Goal: Task Accomplishment & Management: Manage account settings

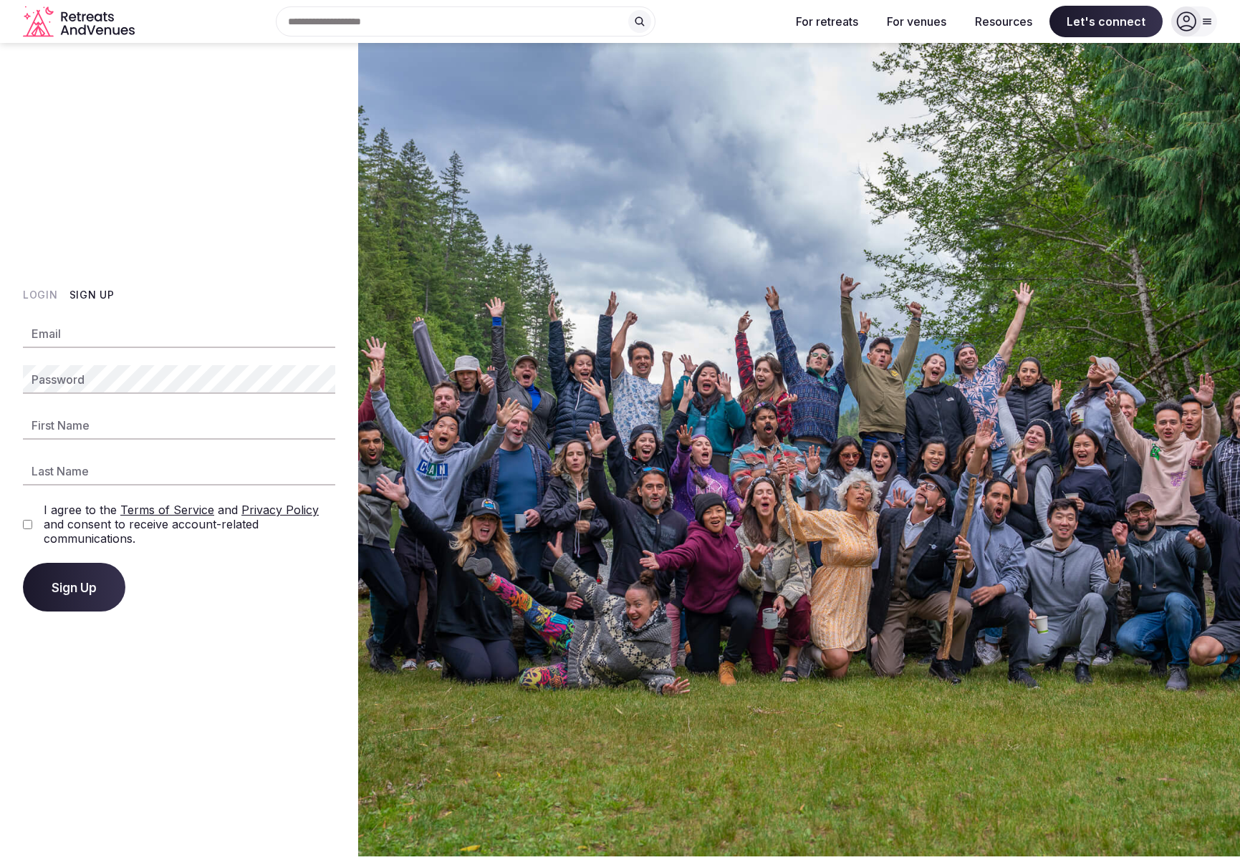
click at [88, 296] on button "Sign Up" at bounding box center [91, 295] width 45 height 14
click at [40, 297] on button "Login" at bounding box center [40, 295] width 35 height 14
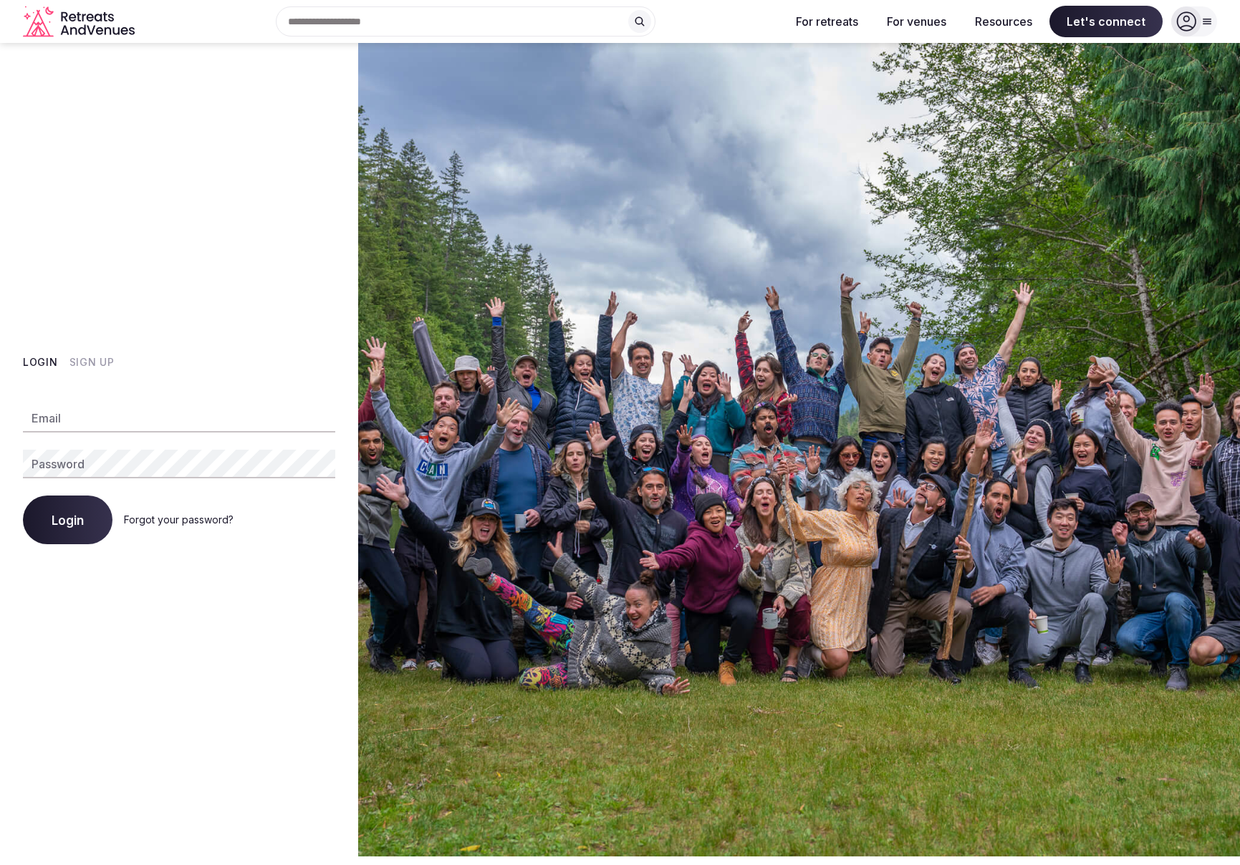
click at [64, 420] on input "Email" at bounding box center [179, 418] width 312 height 29
click at [23, 496] on button "Login" at bounding box center [68, 520] width 90 height 49
click at [114, 416] on input "**********" at bounding box center [179, 418] width 312 height 29
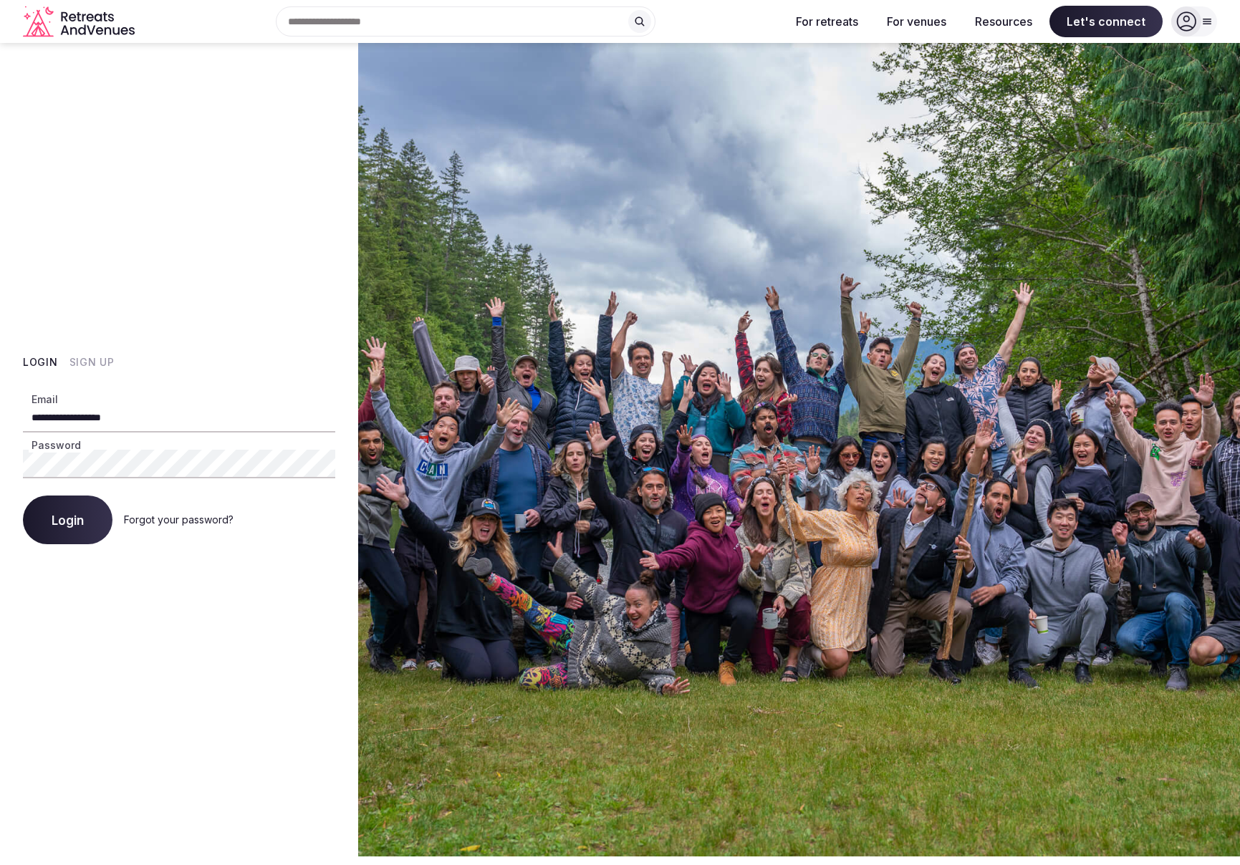
click at [114, 416] on input "**********" at bounding box center [179, 418] width 312 height 29
click at [23, 496] on button "Login" at bounding box center [68, 520] width 90 height 49
click at [78, 517] on span "Login" at bounding box center [68, 520] width 32 height 14
click at [162, 596] on div "**********" at bounding box center [179, 450] width 358 height 814
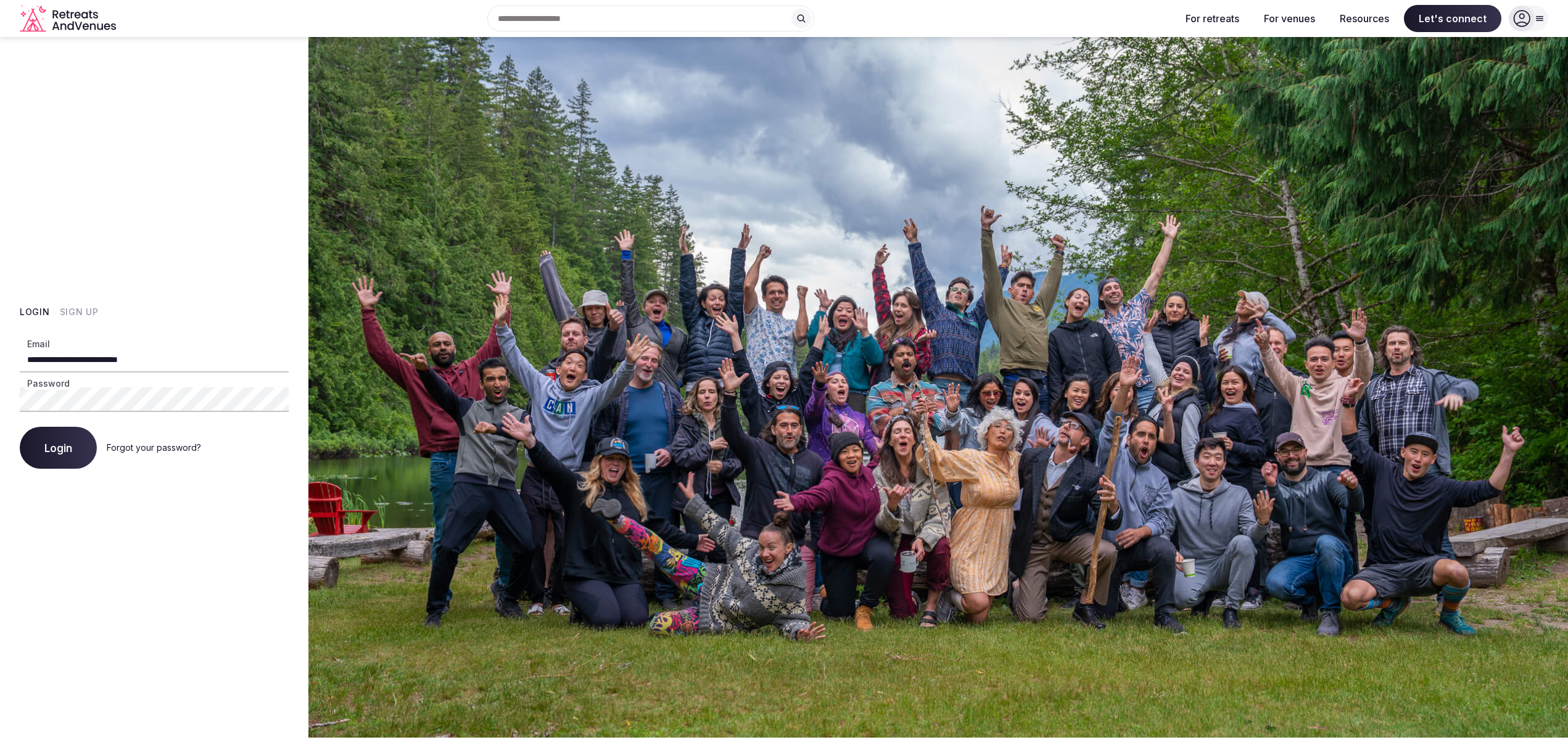
click at [98, 360] on input "**********" at bounding box center [154, 360] width 269 height 25
click at [99, 360] on input "**********" at bounding box center [154, 360] width 269 height 25
type input "**********"
click at [20, 427] on button "Login" at bounding box center [59, 448] width 77 height 42
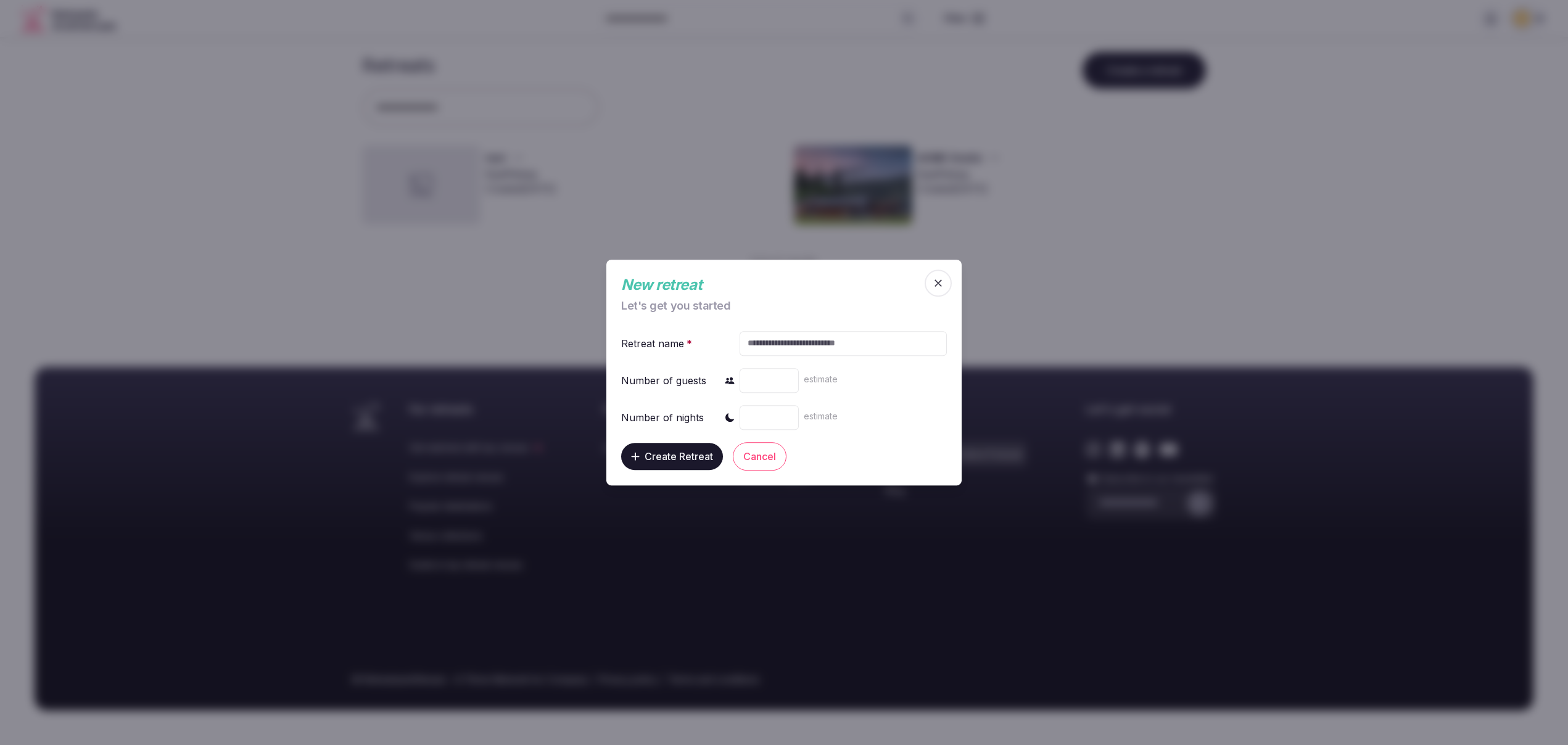
click at [940, 282] on icon "button" at bounding box center [938, 283] width 12 height 12
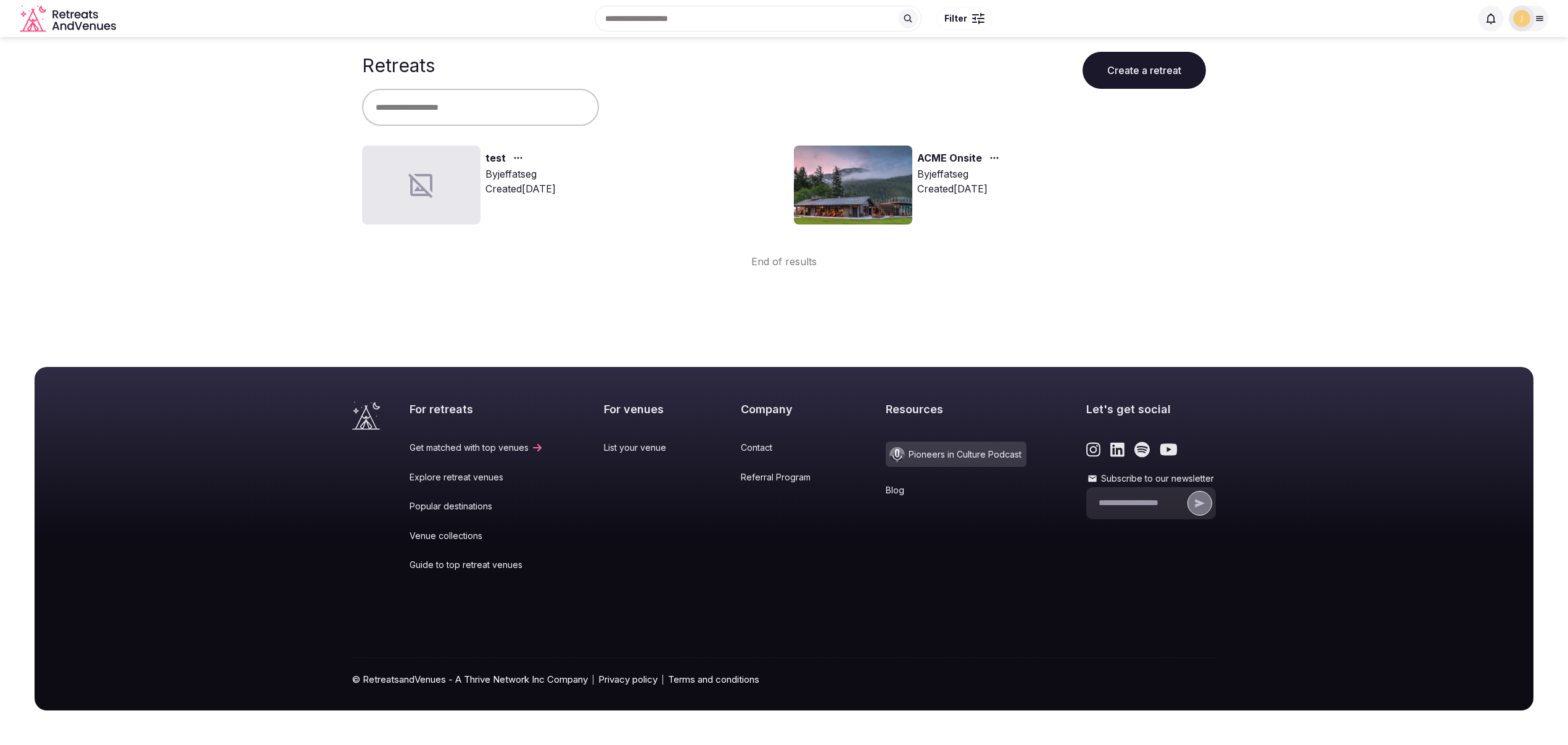
click at [801, 29] on input "text" at bounding box center [759, 18] width 327 height 26
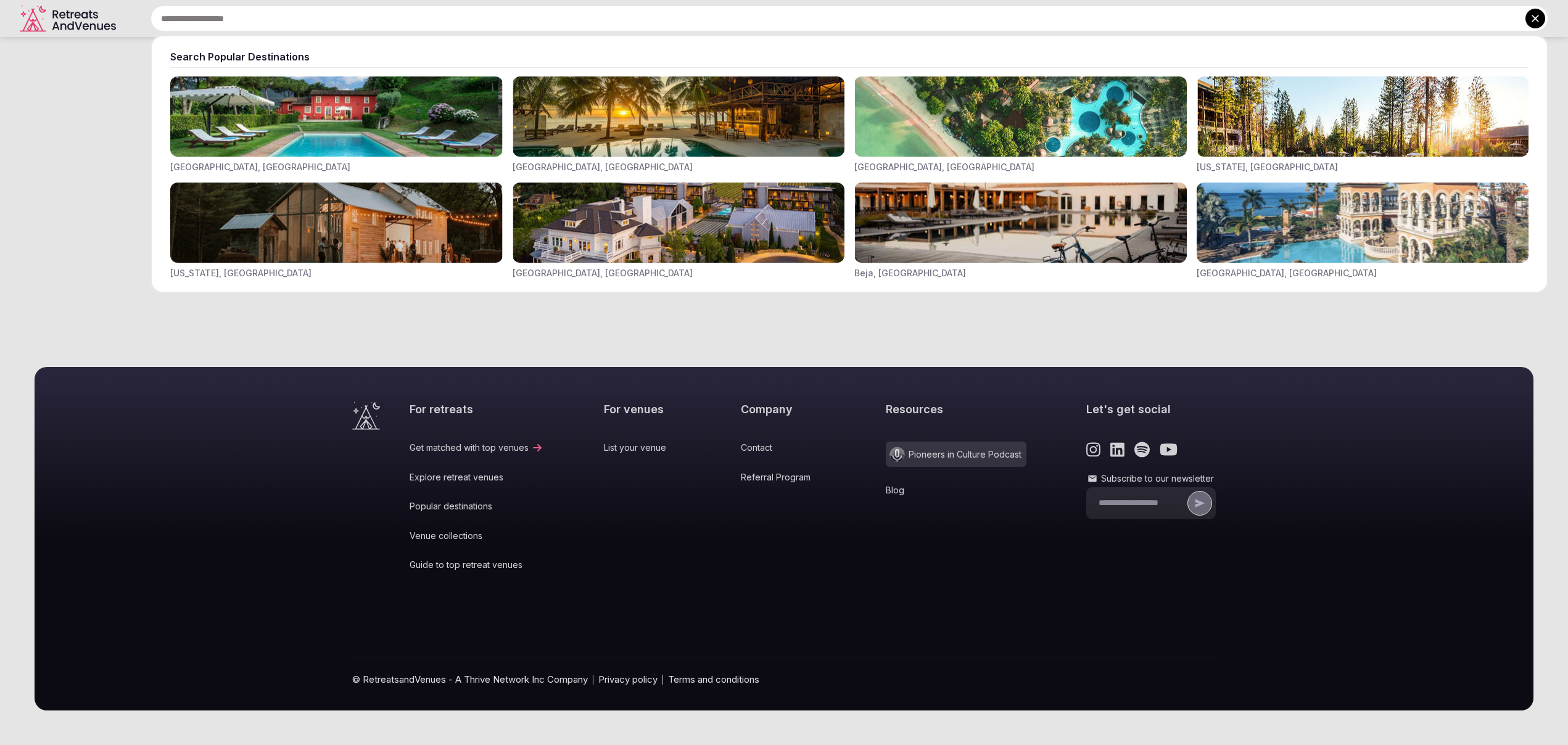
click at [39, 165] on div at bounding box center [784, 372] width 1568 height 745
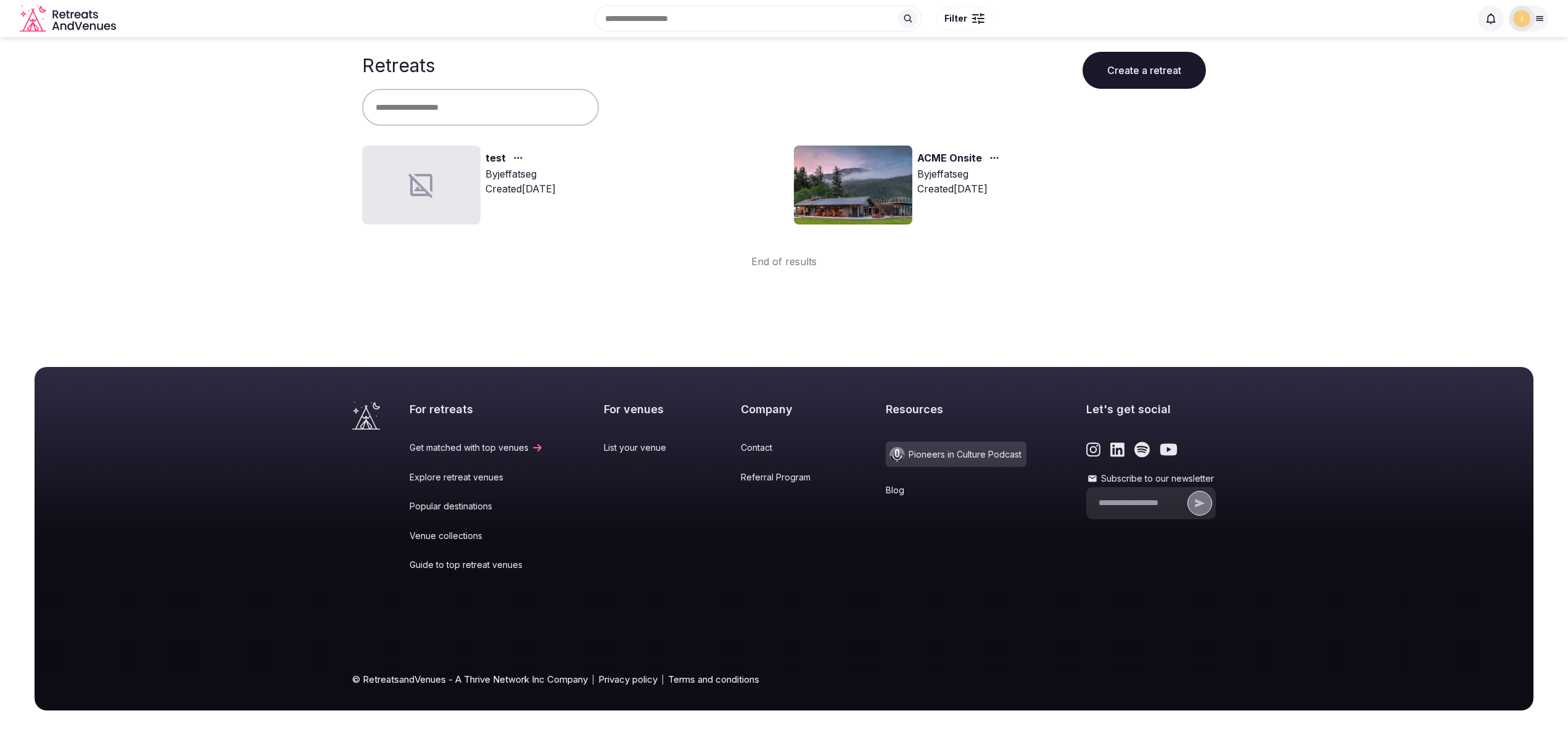
click at [964, 18] on span "Filter" at bounding box center [956, 18] width 23 height 12
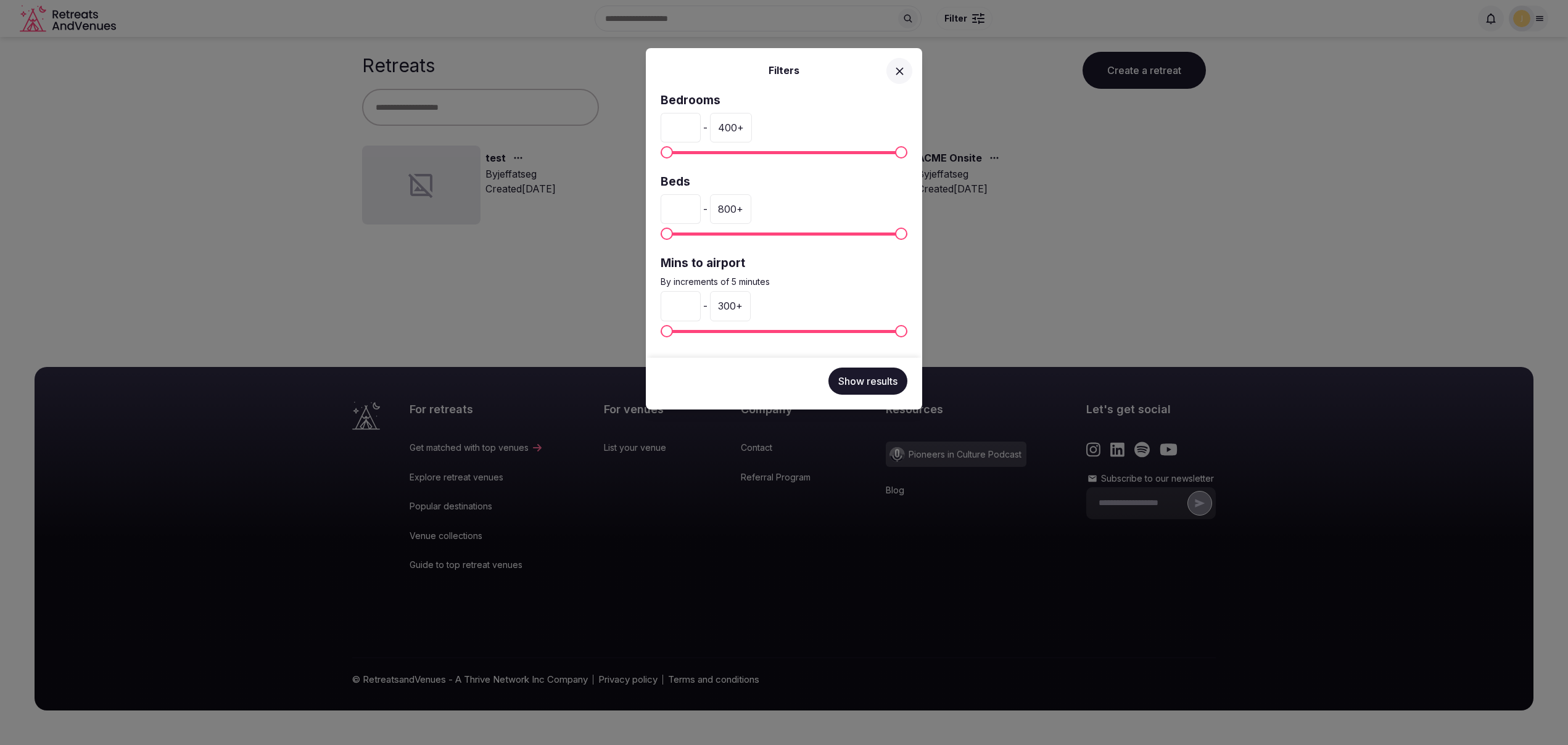
click at [563, 322] on div "Filters Bedrooms * - 400 + Beds * - 800 + Mins to airport By increments of 5 mi…" at bounding box center [784, 372] width 1568 height 745
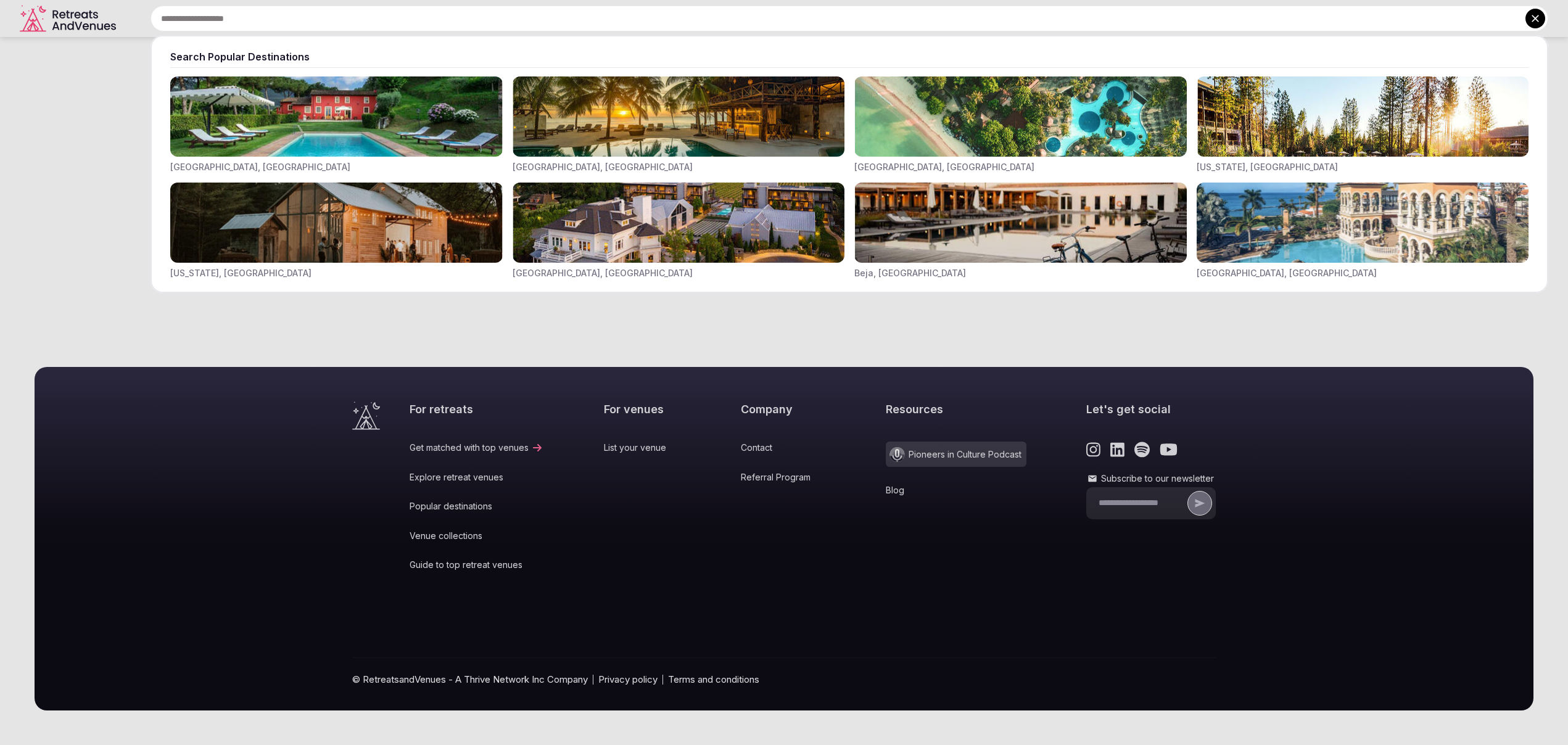
click at [678, 18] on input "text" at bounding box center [849, 18] width 1398 height 26
click at [387, 136] on img "Visit venues for Toscana, Italy" at bounding box center [337, 116] width 332 height 80
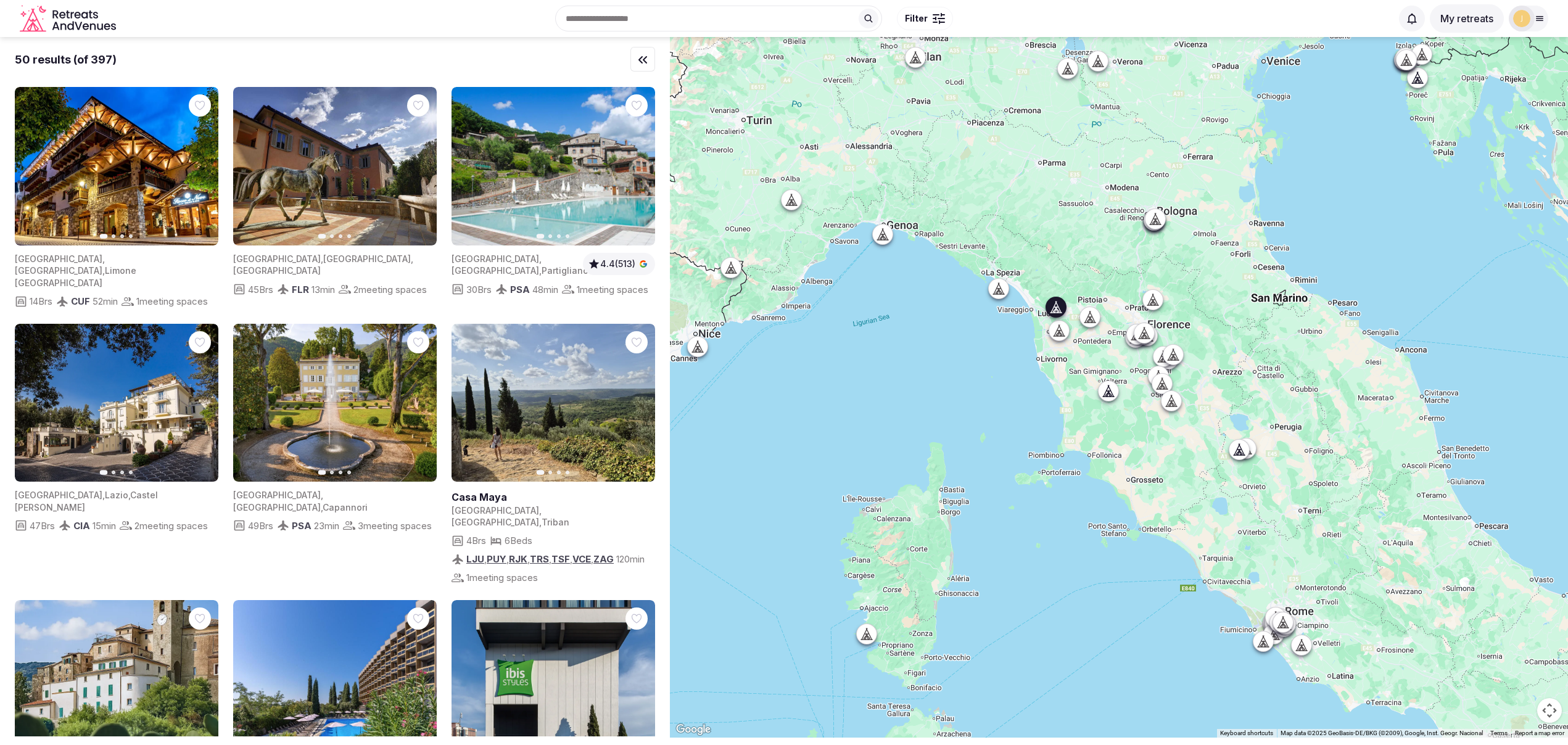
click at [514, 189] on img at bounding box center [553, 166] width 203 height 158
click at [528, 208] on img at bounding box center [553, 166] width 203 height 158
click at [625, 264] on span "4.4 (513)" at bounding box center [617, 264] width 35 height 12
click at [646, 265] on icon "button" at bounding box center [645, 265] width 3 height 3
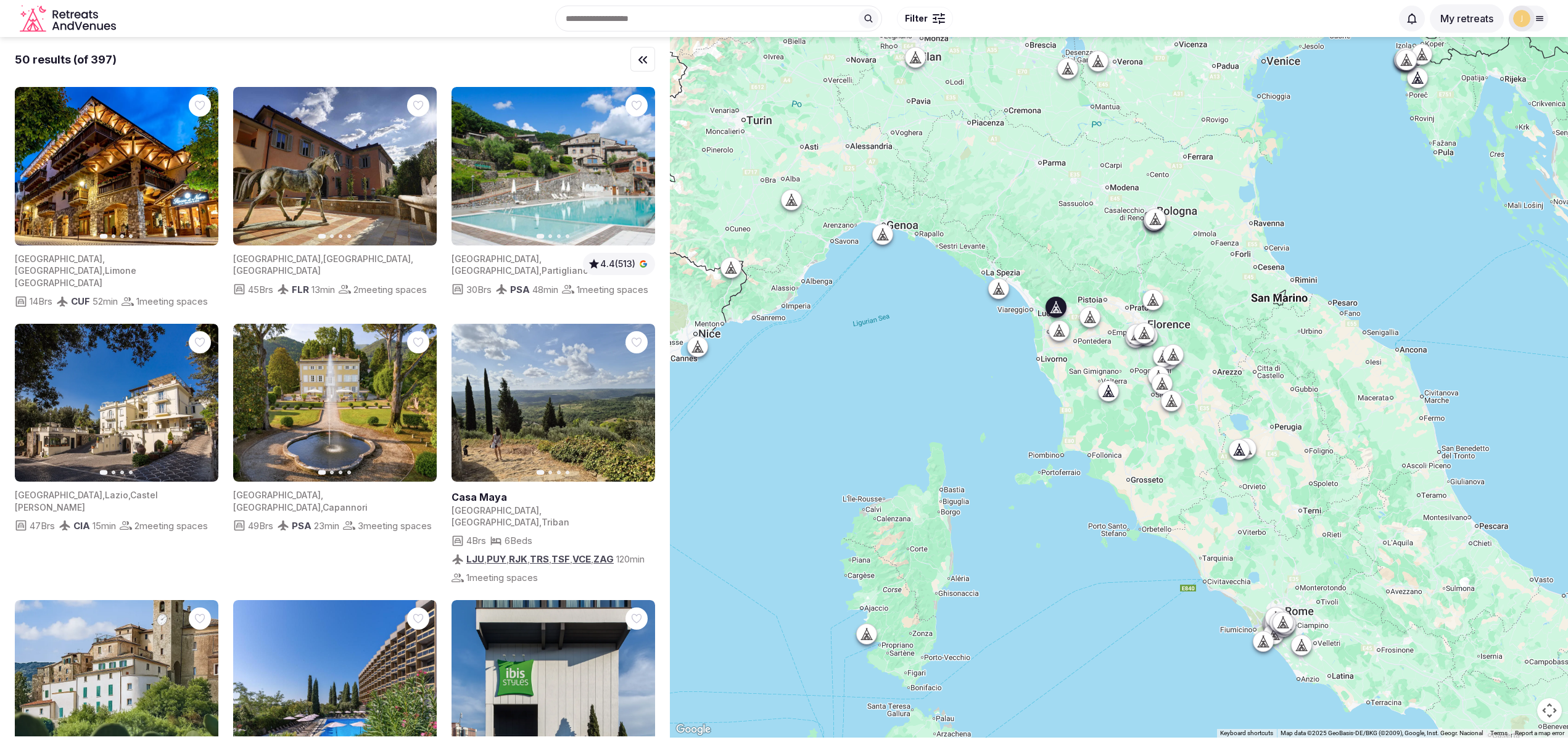
click at [590, 264] on icon "button" at bounding box center [594, 264] width 10 height 9
click at [591, 263] on icon "button" at bounding box center [594, 264] width 10 height 9
click at [494, 504] on link at bounding box center [550, 498] width 199 height 14
click at [503, 394] on link at bounding box center [553, 403] width 203 height 158
click at [1472, 18] on button "My retreats" at bounding box center [1467, 18] width 74 height 28
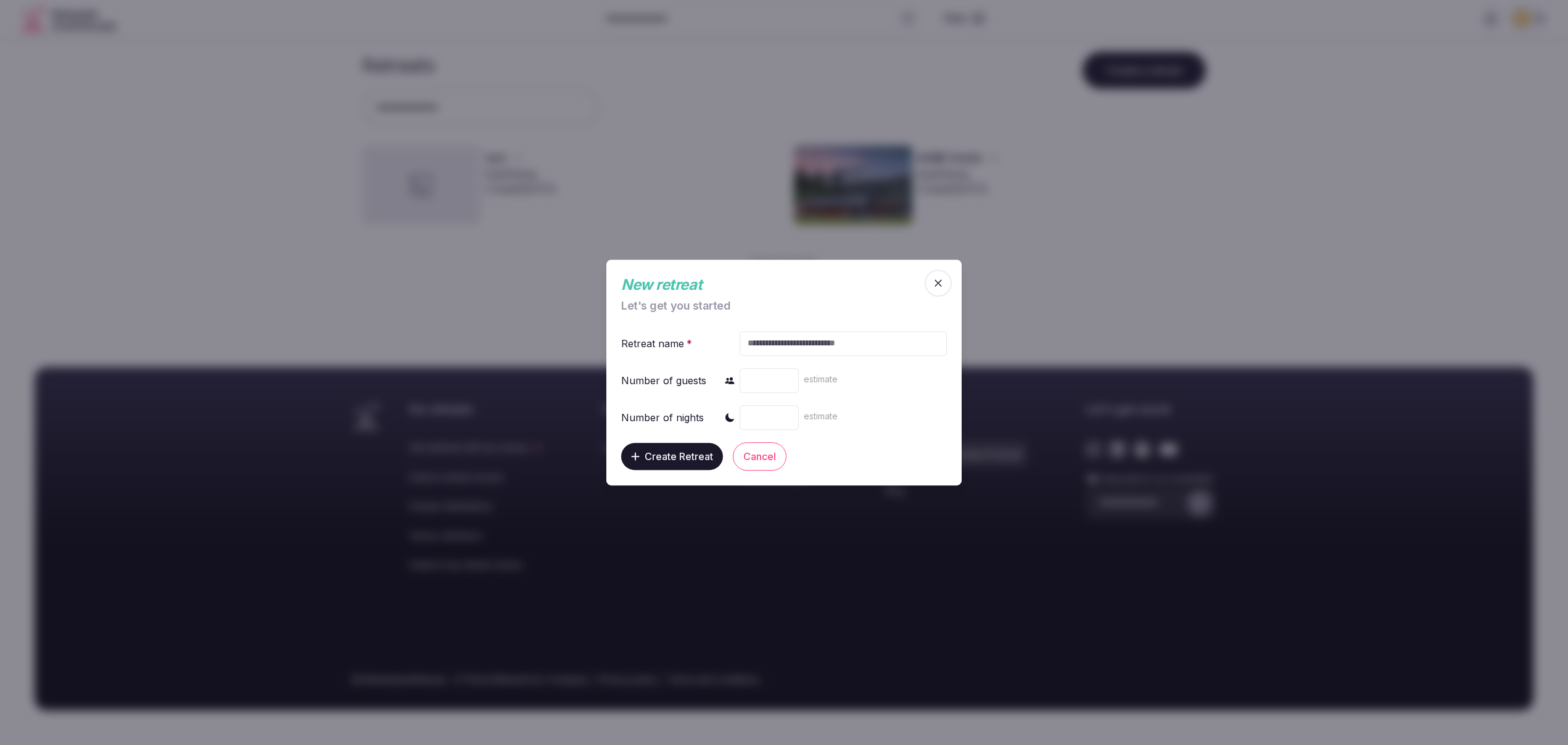
click at [937, 286] on icon "button" at bounding box center [938, 283] width 12 height 12
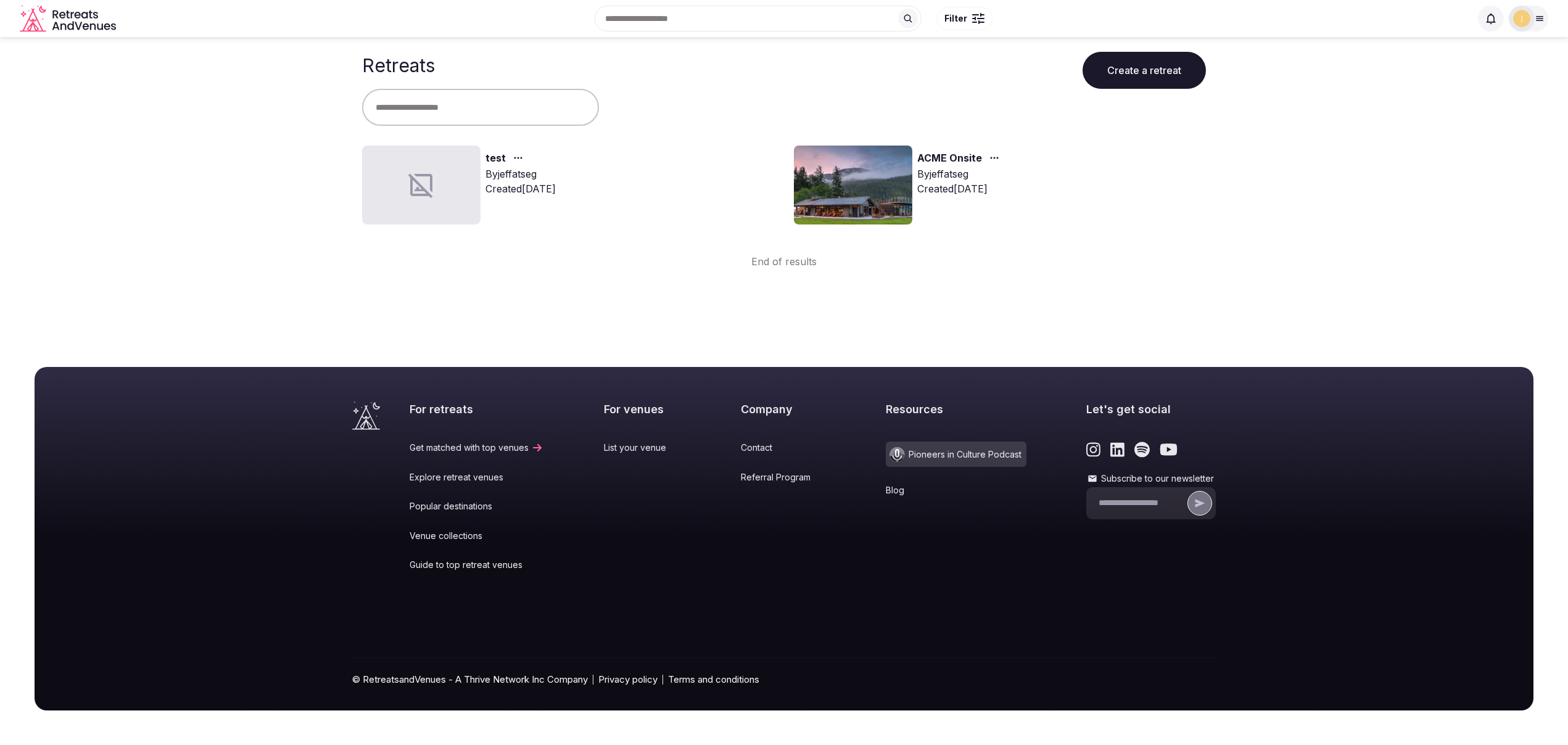
click at [419, 191] on icon at bounding box center [421, 185] width 29 height 29
click at [514, 158] on icon "button" at bounding box center [518, 158] width 9 height 9
click at [495, 160] on link "test" at bounding box center [496, 158] width 21 height 16
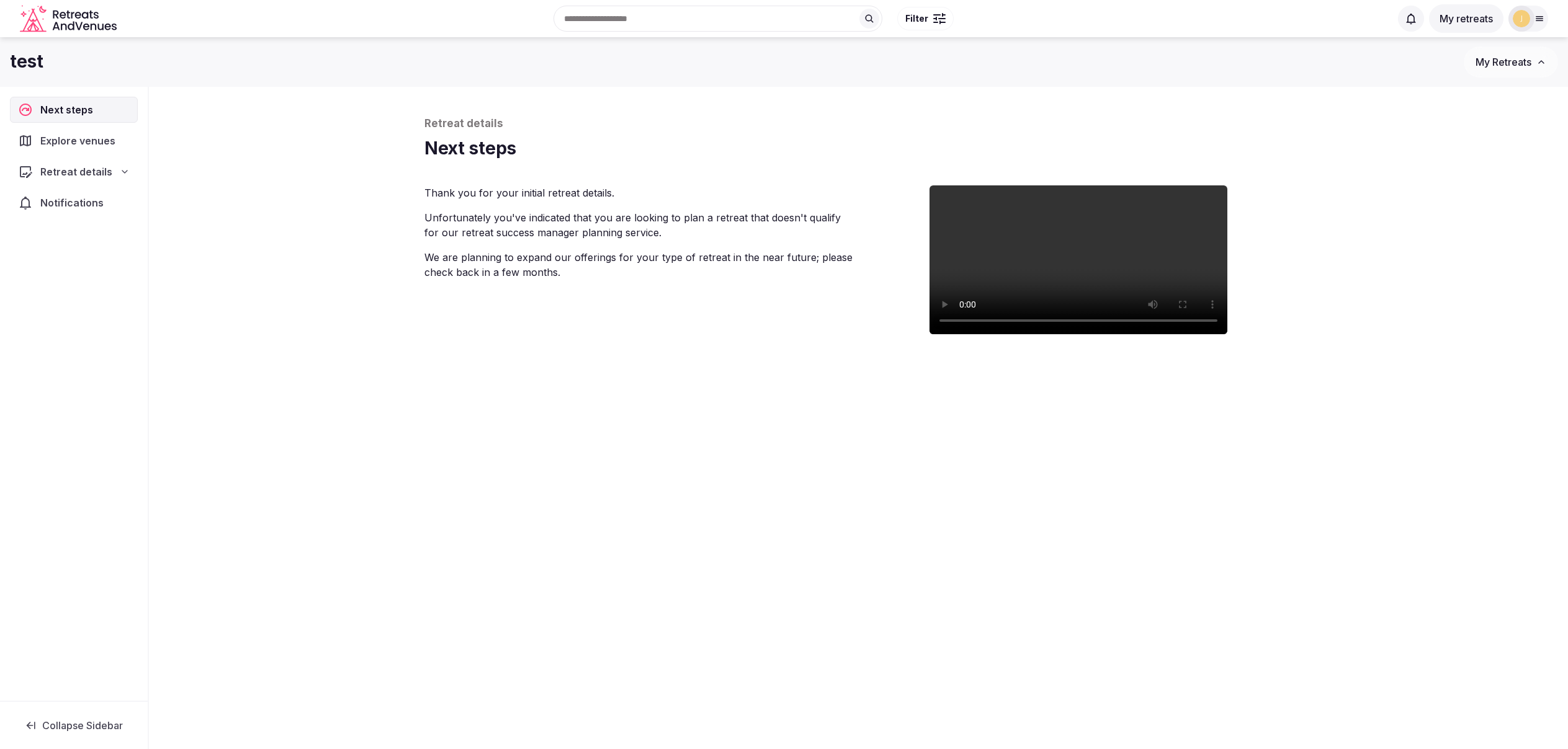
click at [81, 142] on span "Explore venues" at bounding box center [81, 140] width 80 height 15
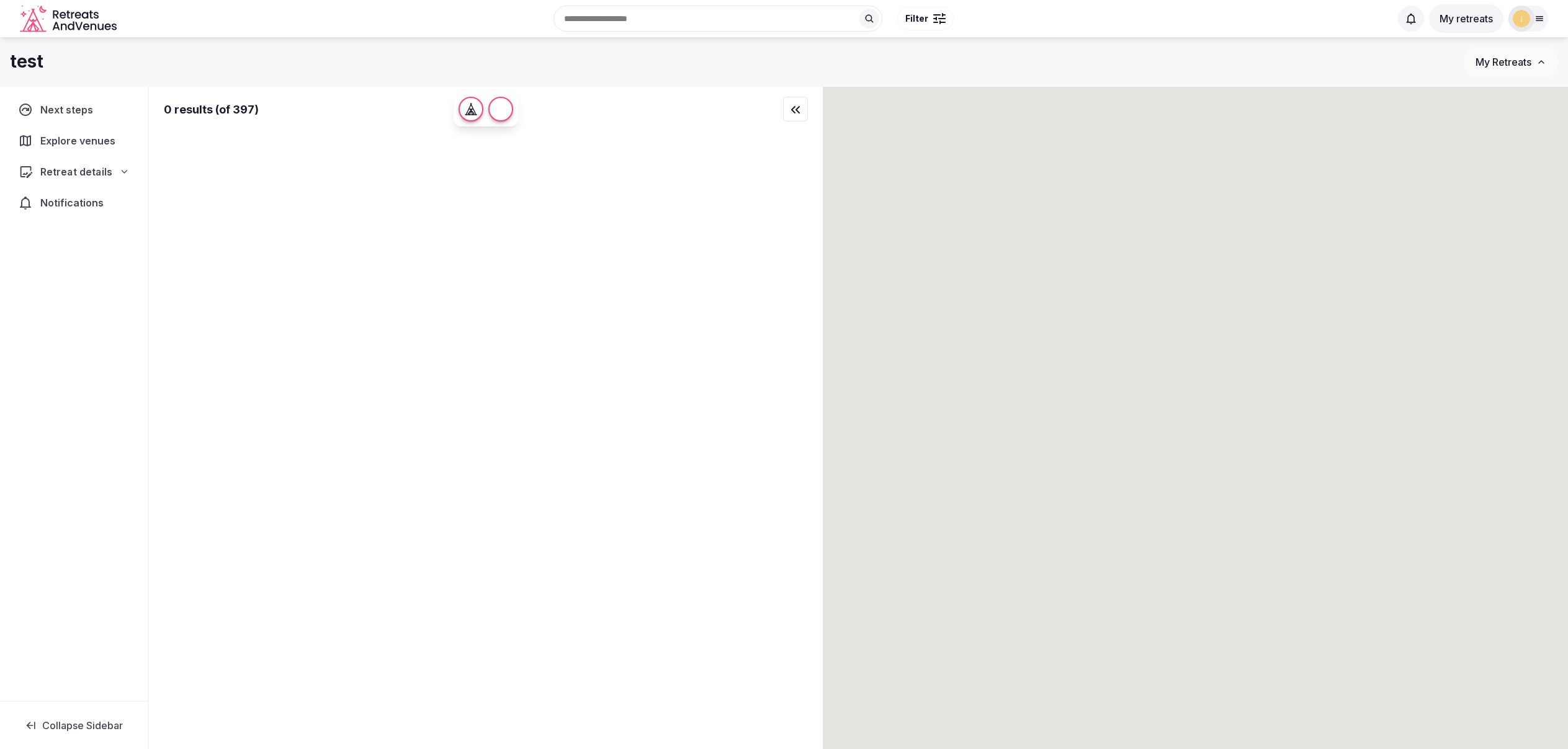
click at [80, 175] on span "Retreat details" at bounding box center [76, 171] width 71 height 15
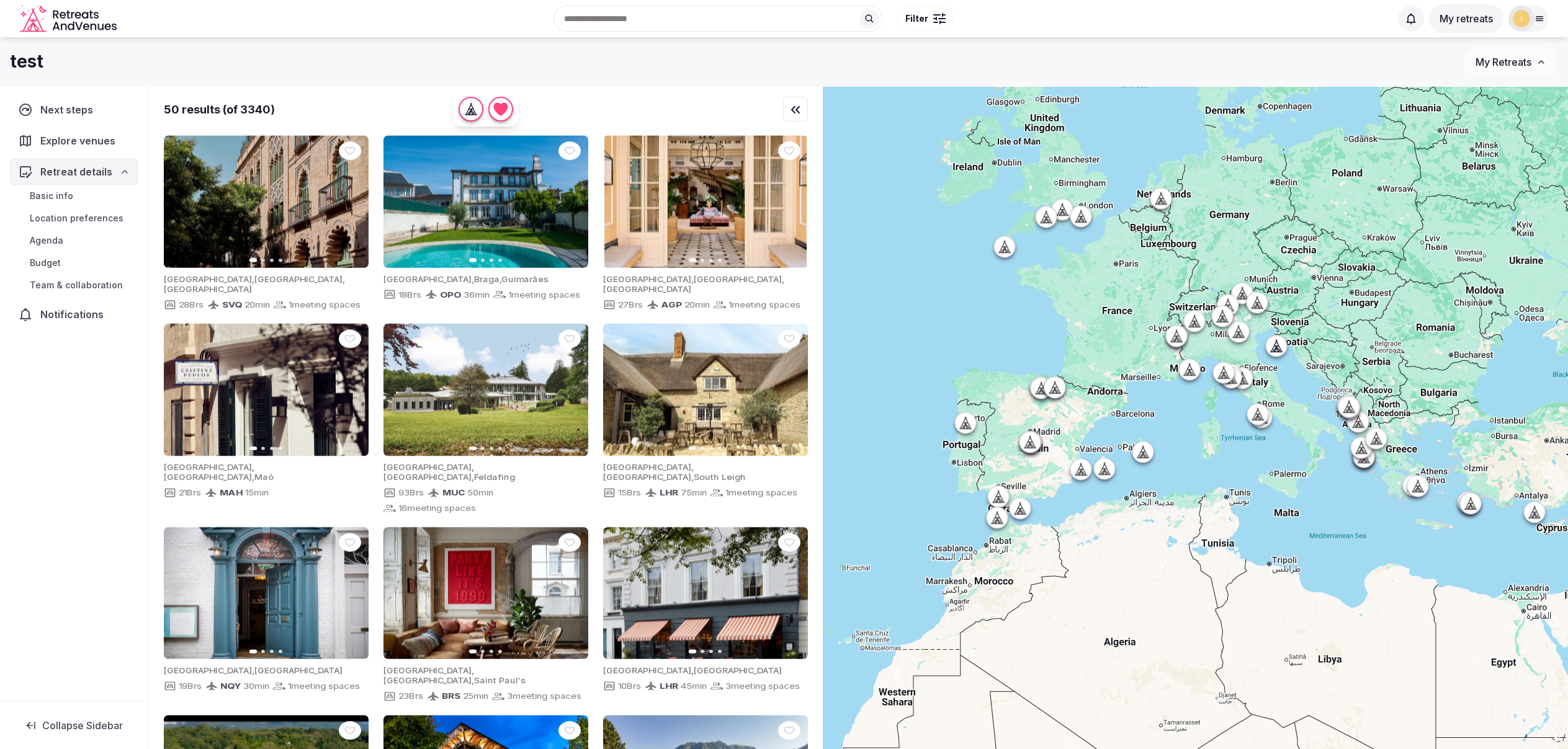
click at [67, 201] on span "Basic info" at bounding box center [51, 196] width 43 height 12
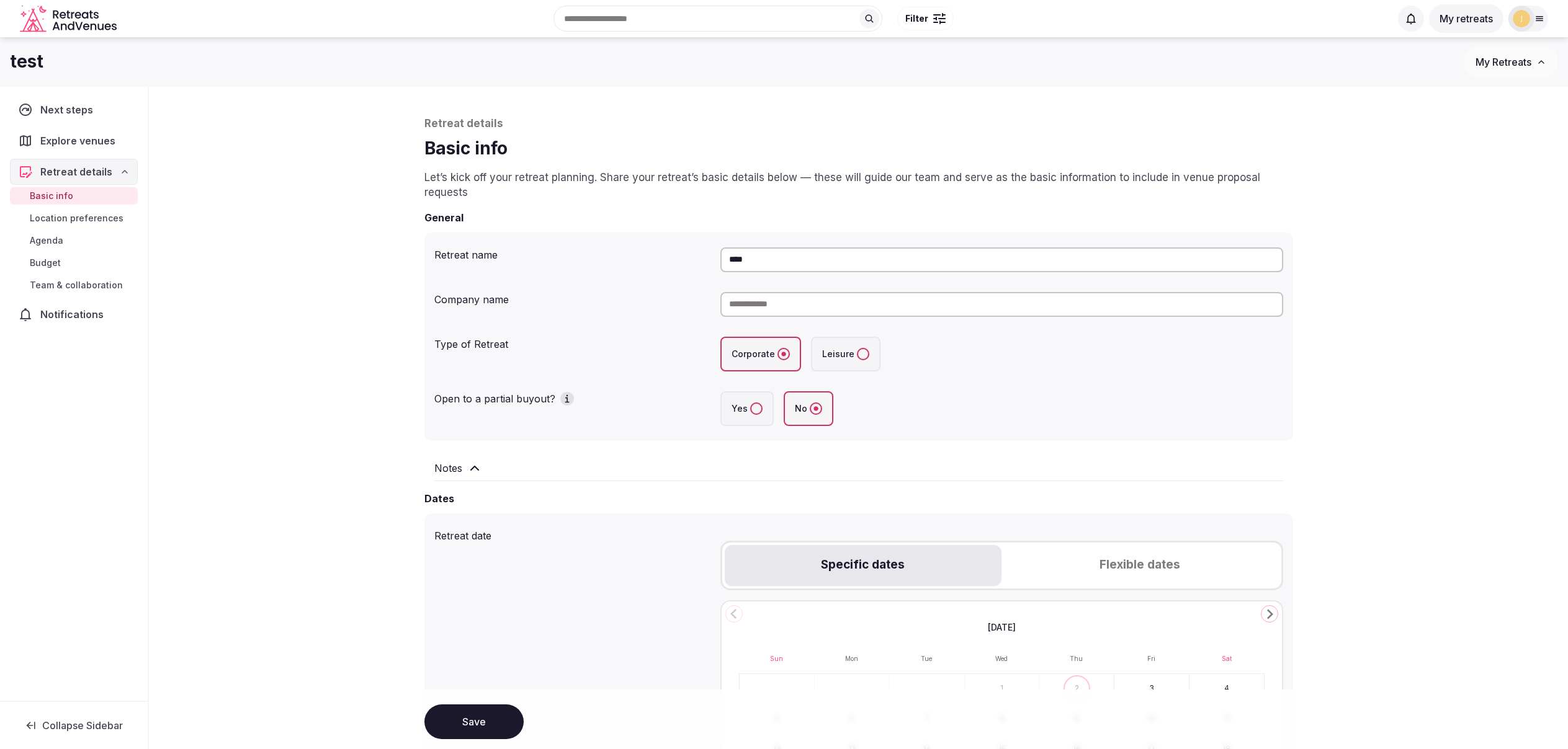
click at [81, 218] on span "Location preferences" at bounding box center [76, 218] width 94 height 12
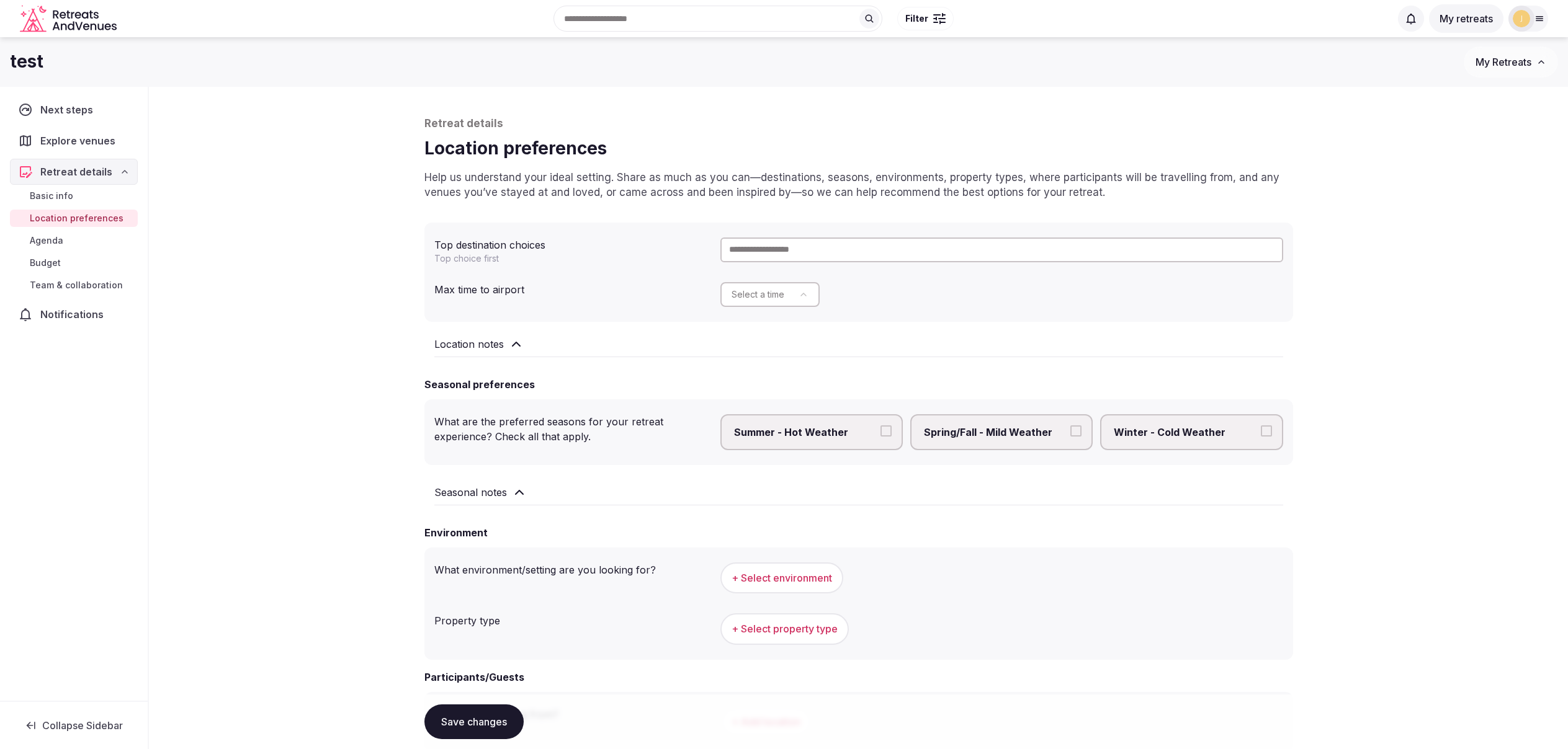
click at [49, 243] on span "Agenda" at bounding box center [46, 241] width 34 height 12
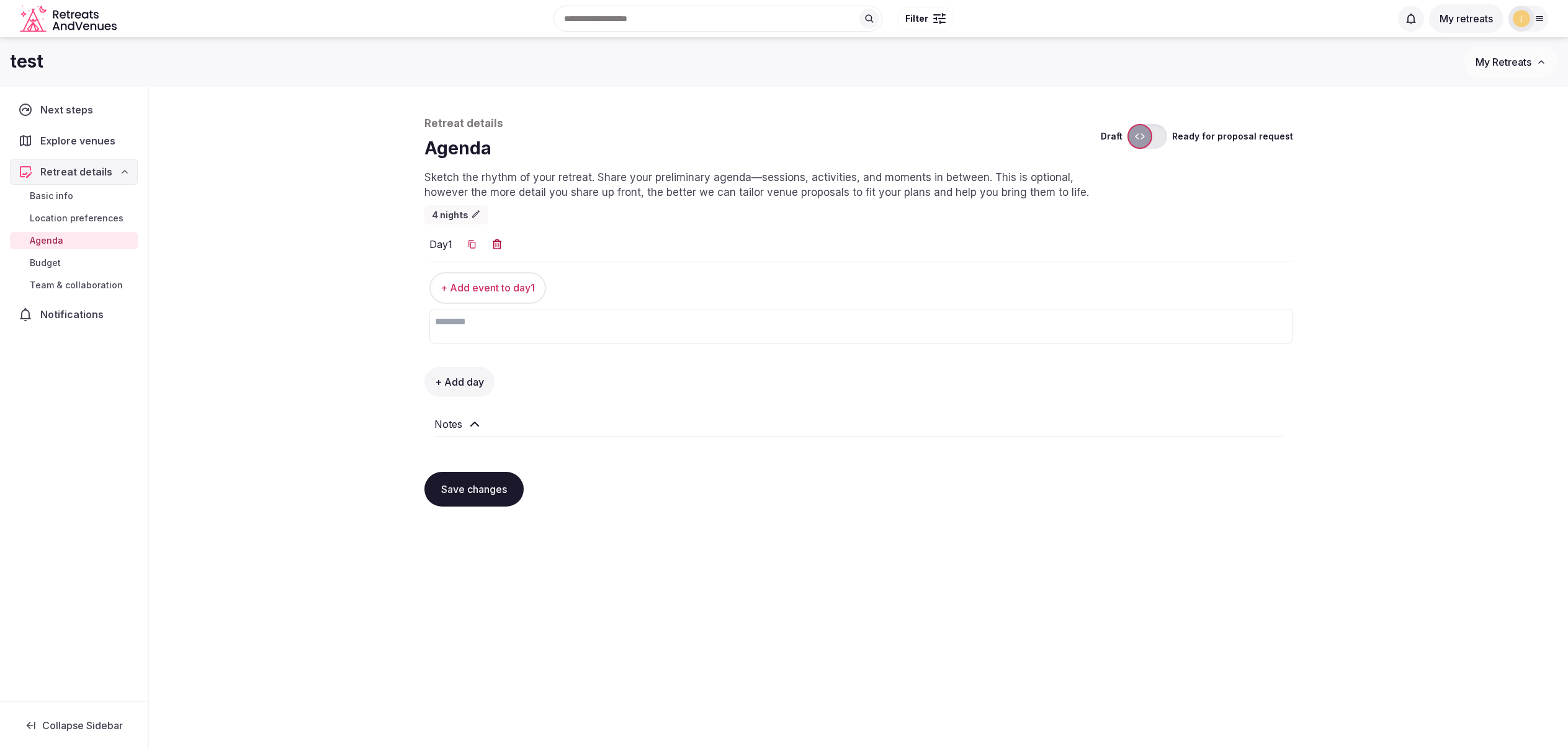
click at [50, 264] on span "Budget" at bounding box center [45, 263] width 31 height 12
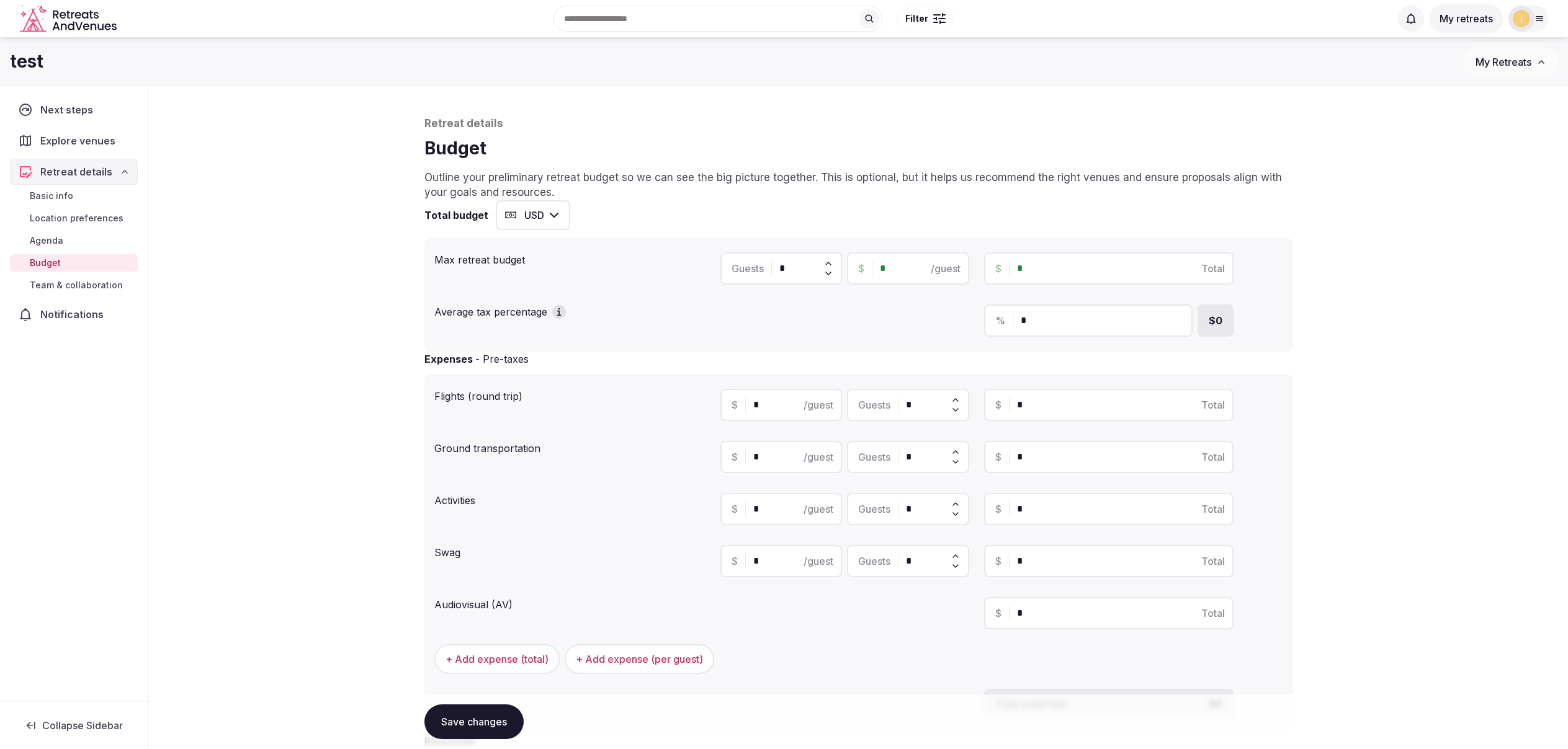
click at [53, 287] on span "Team & collaboration" at bounding box center [75, 285] width 93 height 12
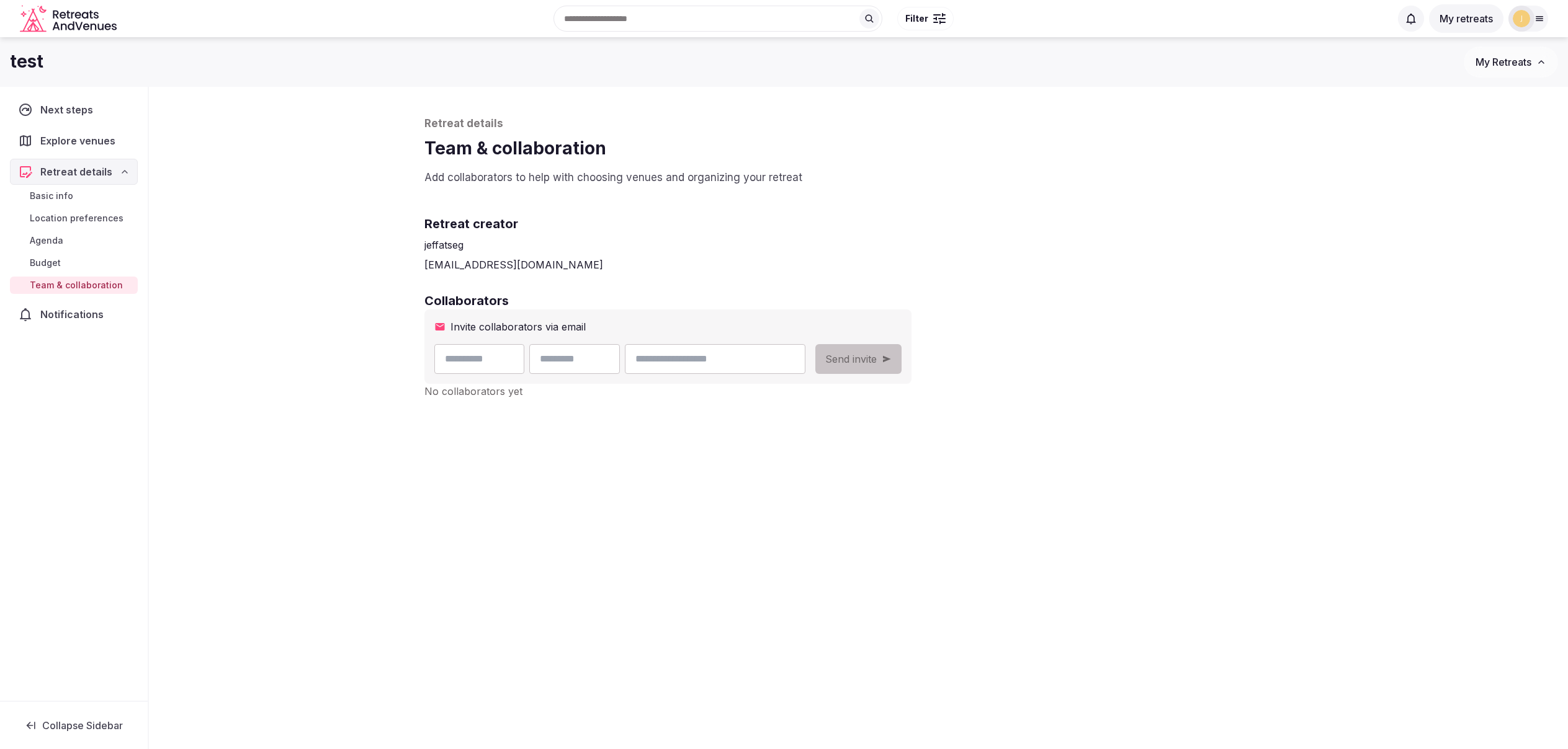
click at [69, 315] on span "Notifications" at bounding box center [75, 314] width 68 height 15
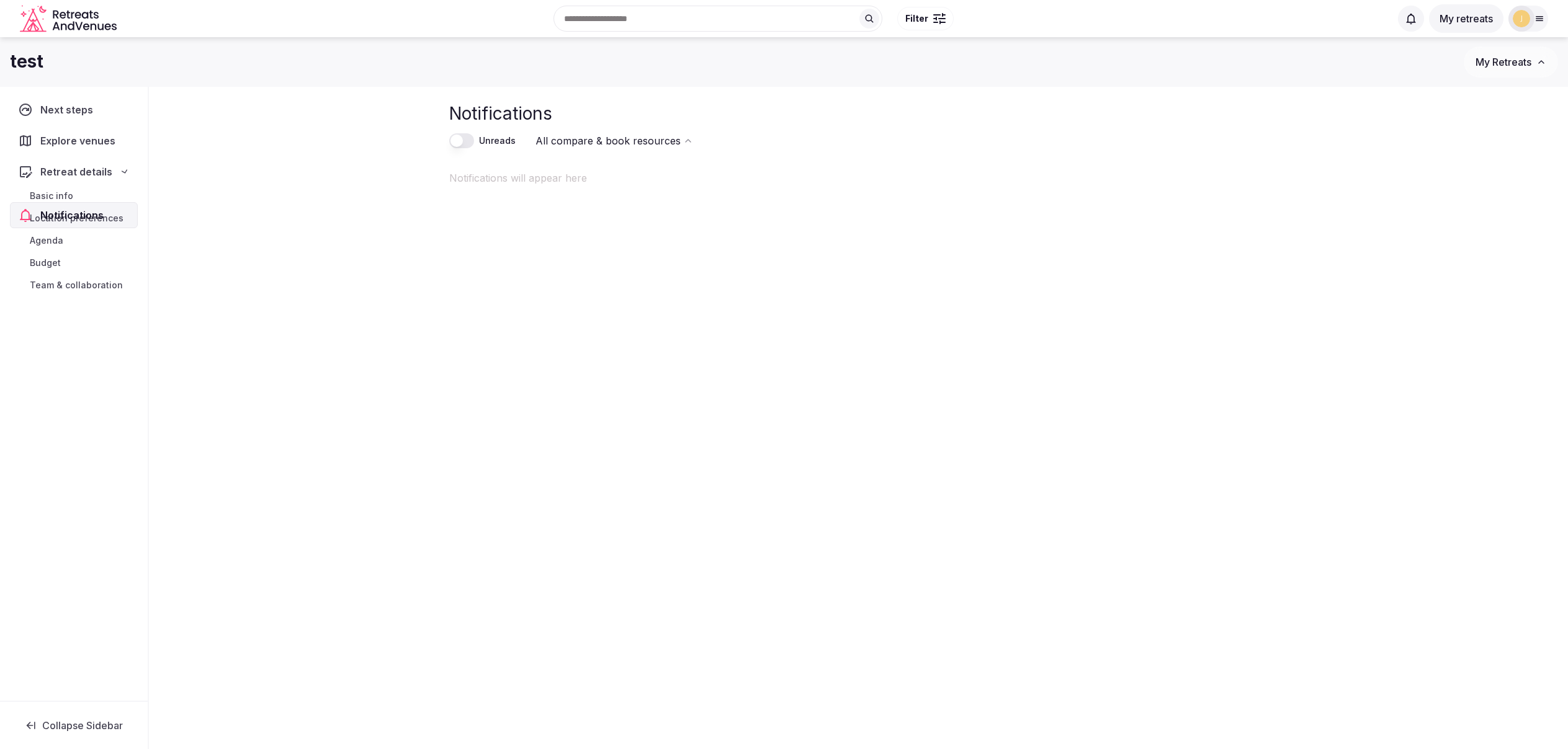
click at [53, 113] on span "Next steps" at bounding box center [69, 109] width 58 height 15
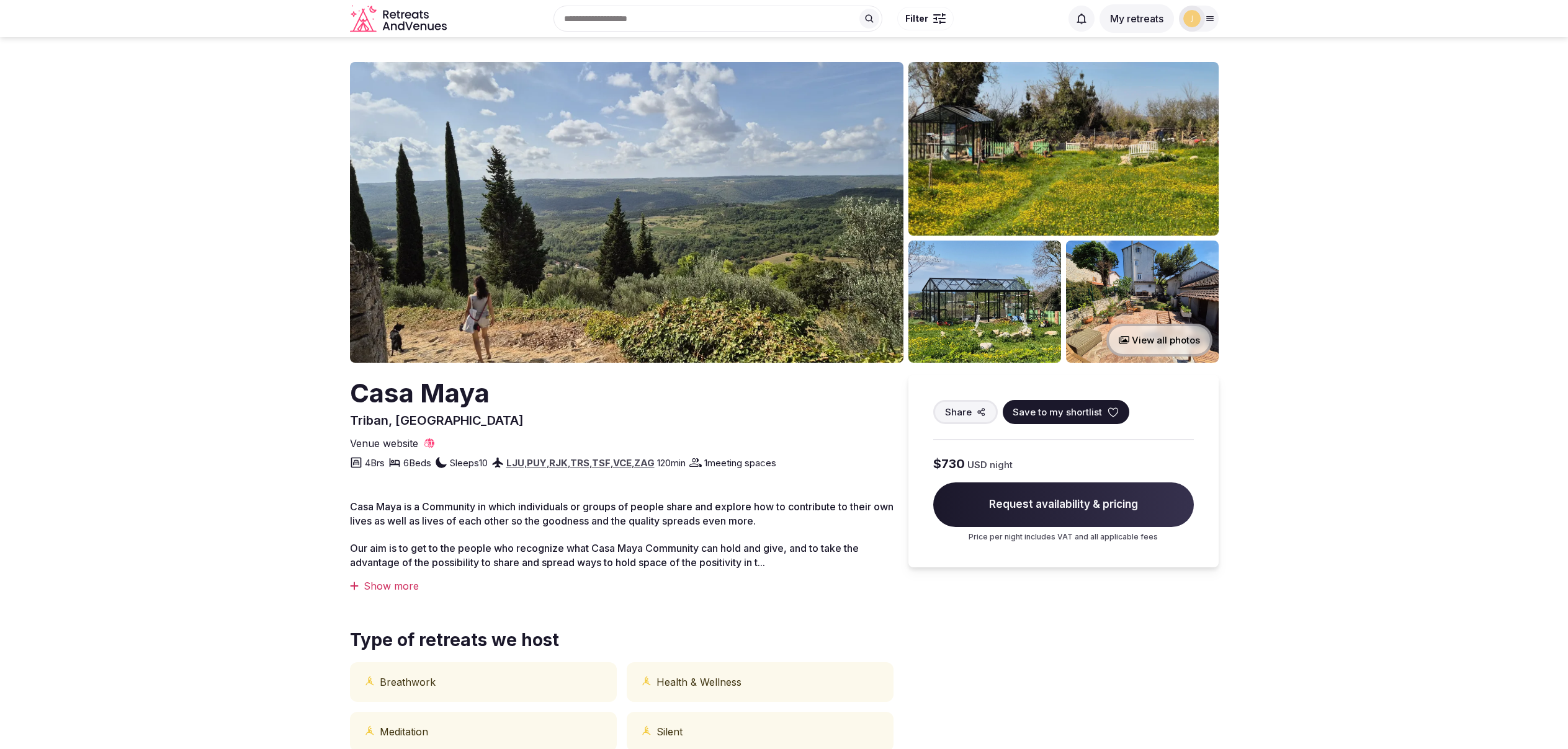
click at [1081, 412] on span "Save to my shortlist" at bounding box center [1057, 412] width 89 height 13
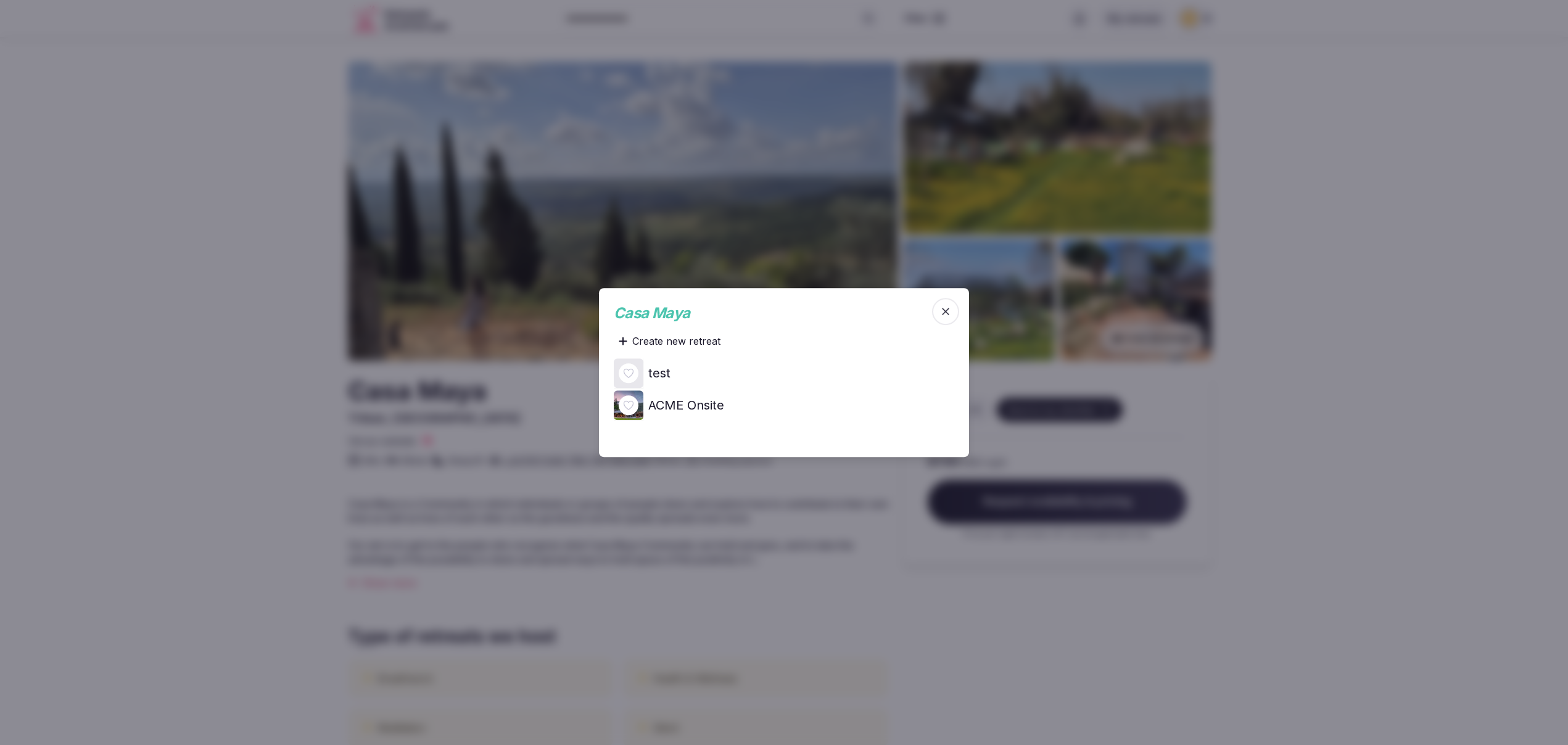
click at [659, 369] on h4 "test" at bounding box center [660, 373] width 22 height 17
click at [939, 316] on span "button" at bounding box center [945, 312] width 28 height 28
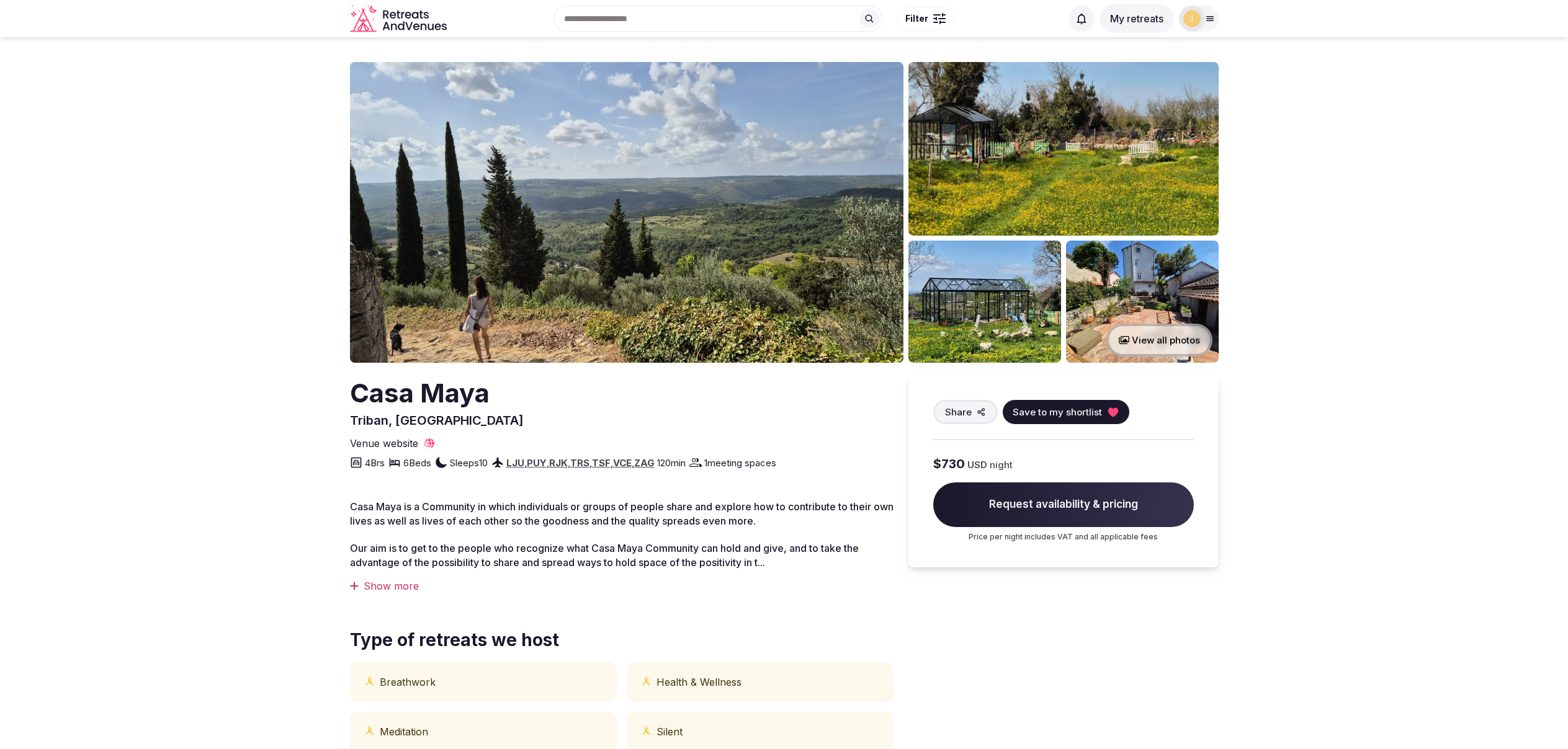
click at [486, 433] on div "Casa Maya Triban, Croatia Share Save to my shortlist Venue website 4 Brs 6 Beds…" at bounding box center [622, 423] width 544 height 95
click at [427, 445] on icon at bounding box center [430, 443] width 12 height 12
click at [1059, 411] on span "Save to my shortlist" at bounding box center [1057, 412] width 89 height 13
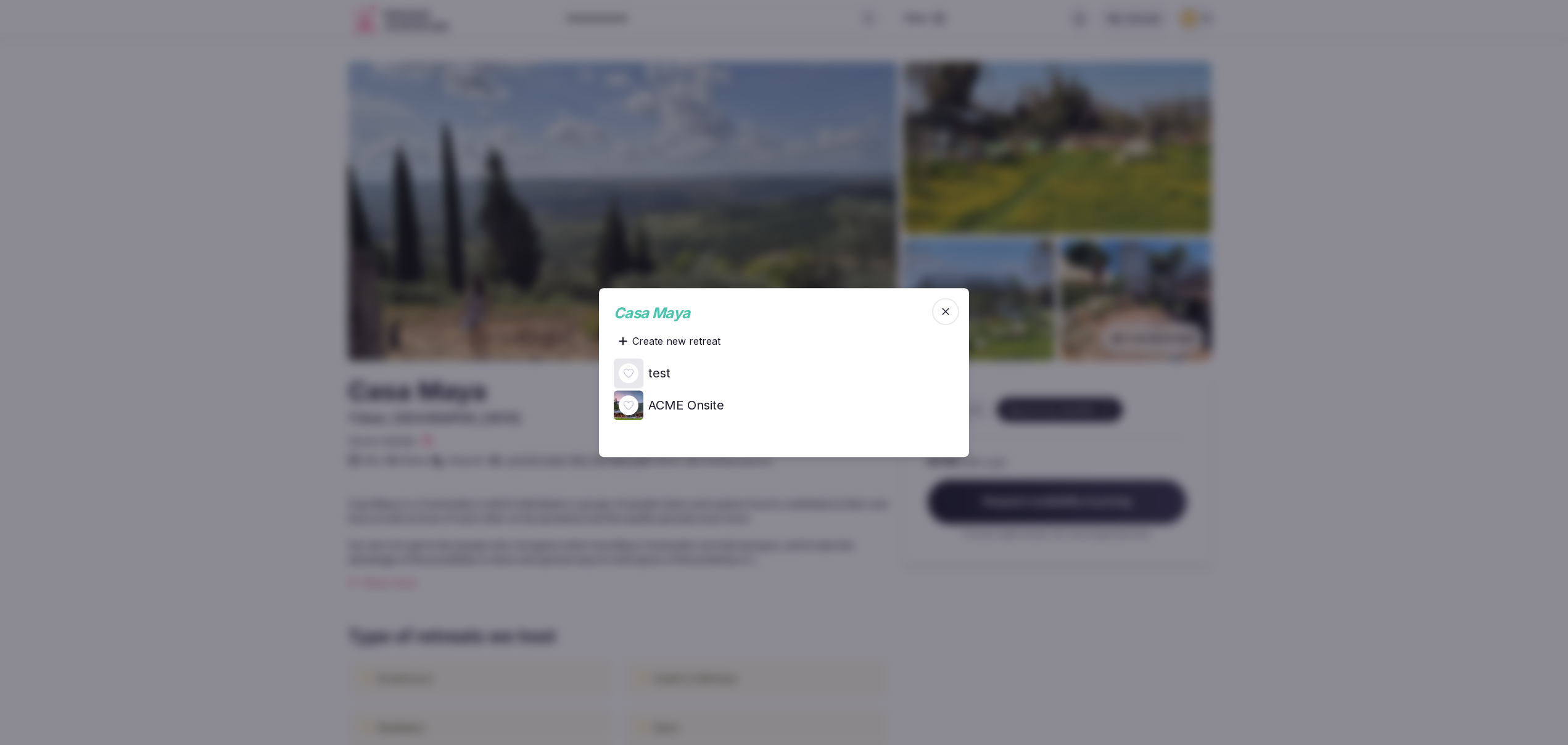
click at [183, 142] on div at bounding box center [784, 372] width 1568 height 745
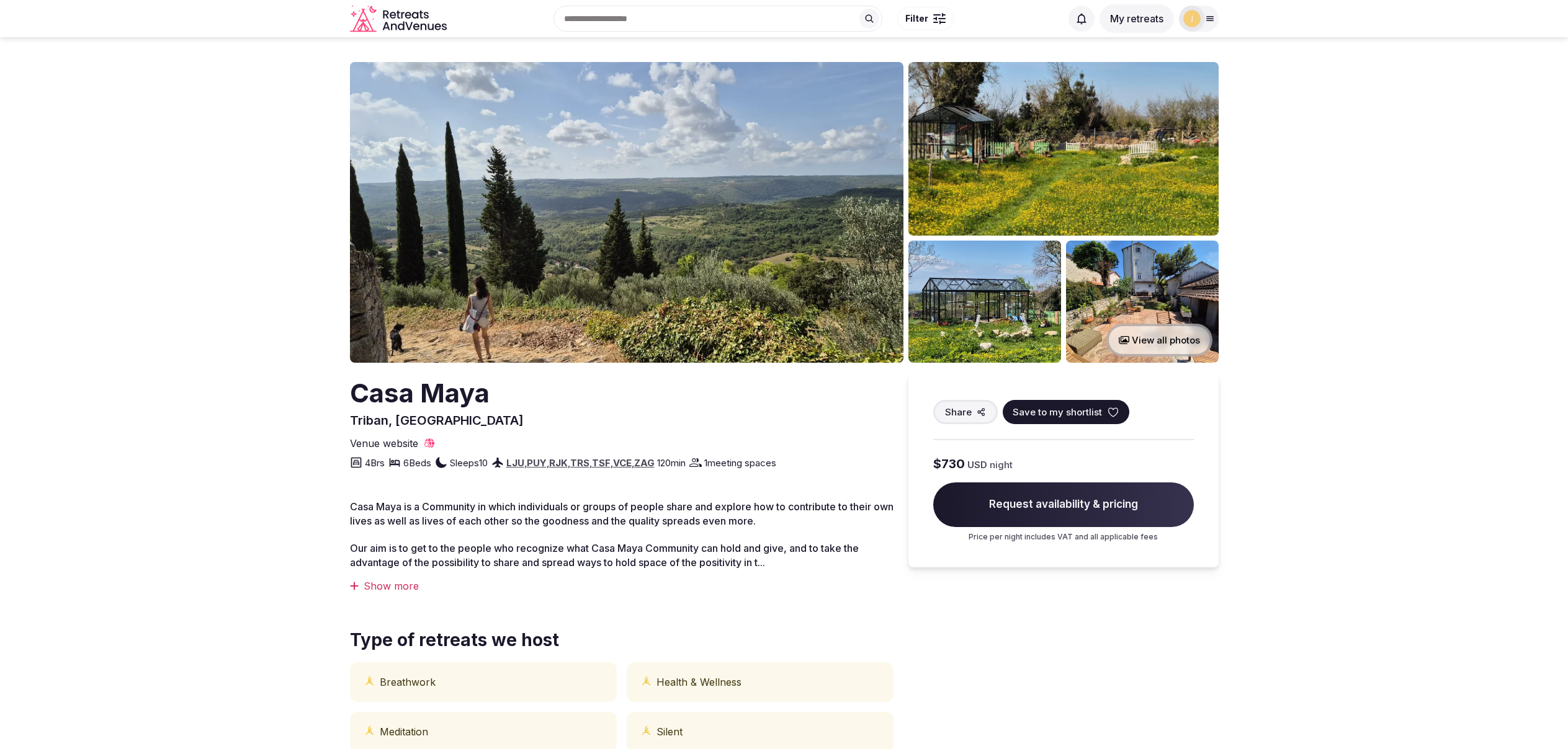
click at [1108, 412] on icon at bounding box center [1112, 412] width 10 height 9
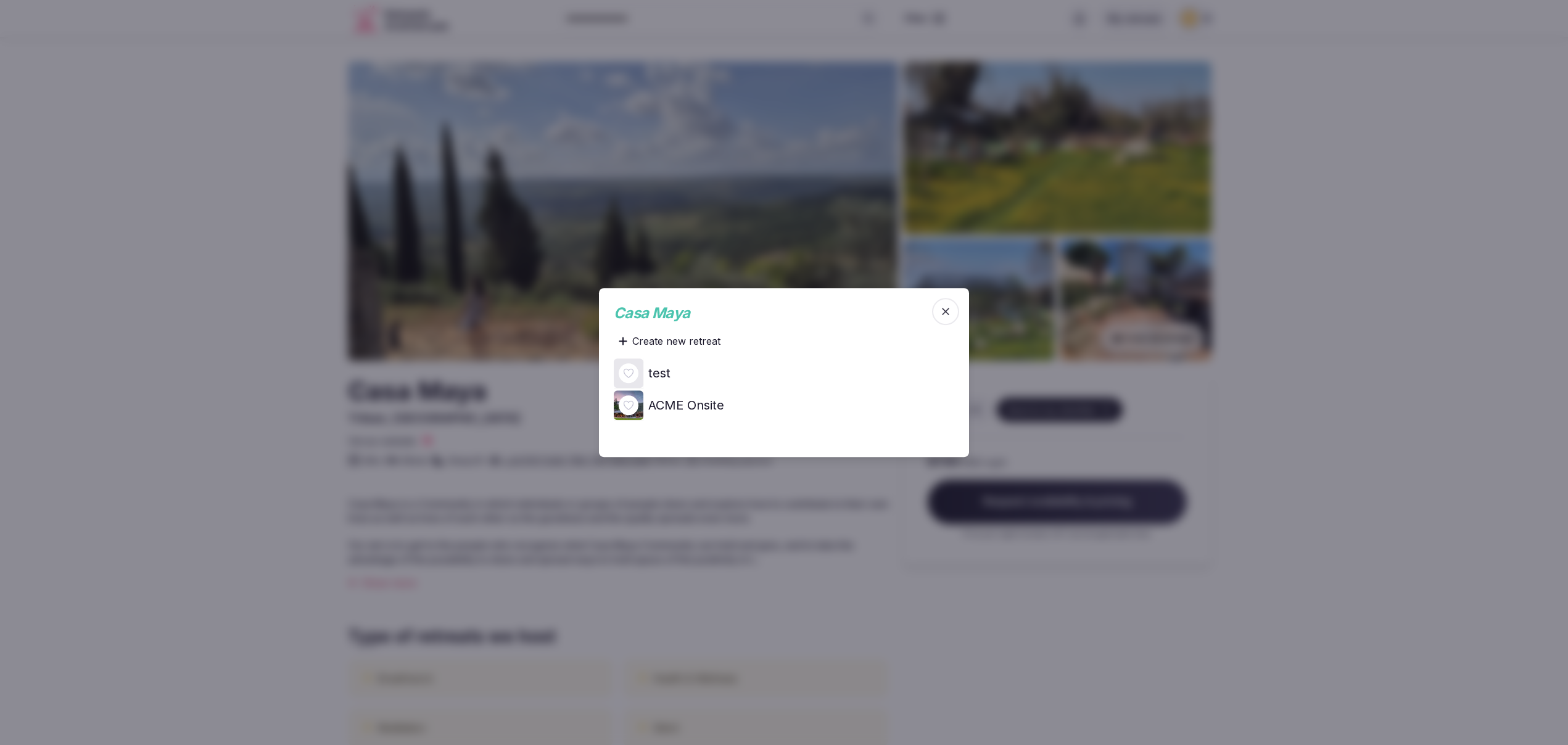
click at [0, 0] on icon at bounding box center [0, 0] width 0 height 0
click at [943, 312] on icon "button" at bounding box center [945, 312] width 12 height 12
